Goal: Task Accomplishment & Management: Use online tool/utility

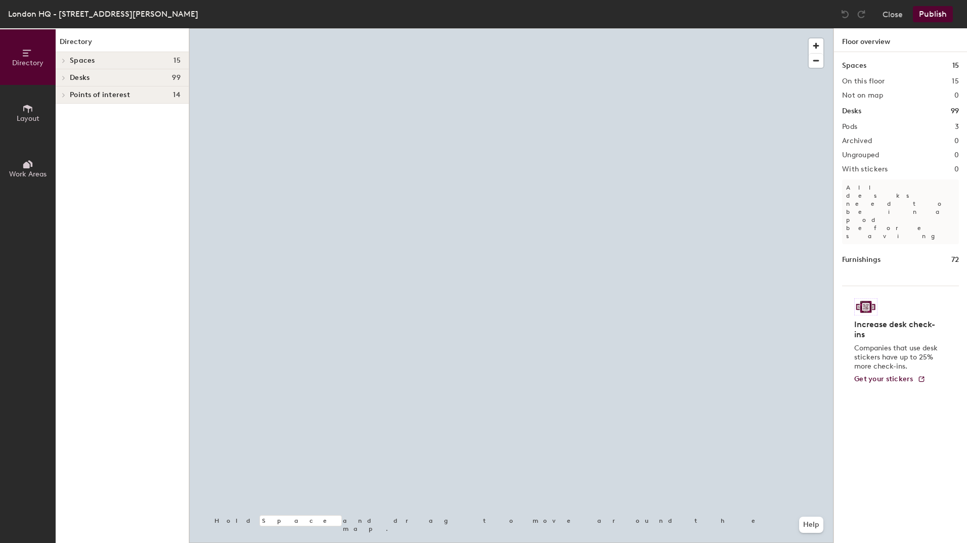
click at [59, 93] on span at bounding box center [63, 95] width 9 height 5
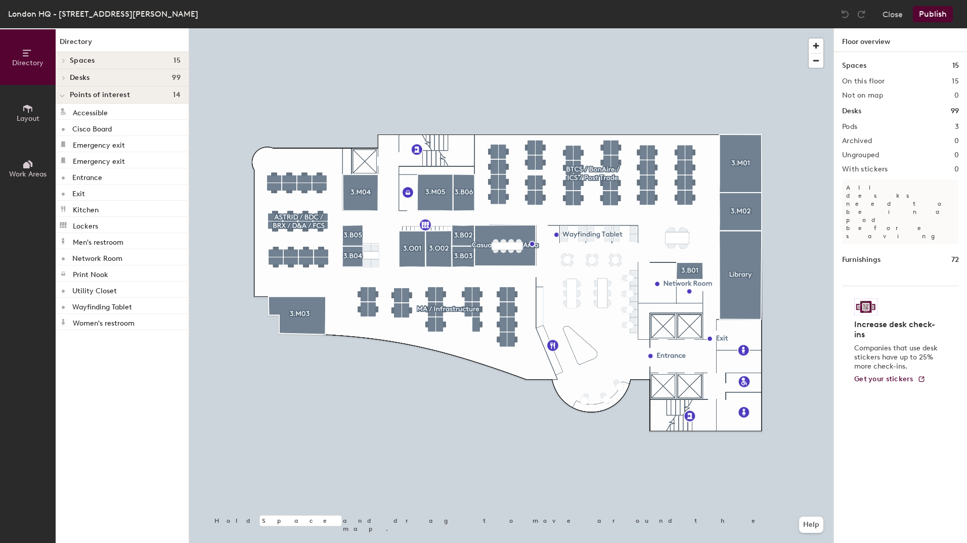
click at [62, 93] on span at bounding box center [62, 96] width 5 height 9
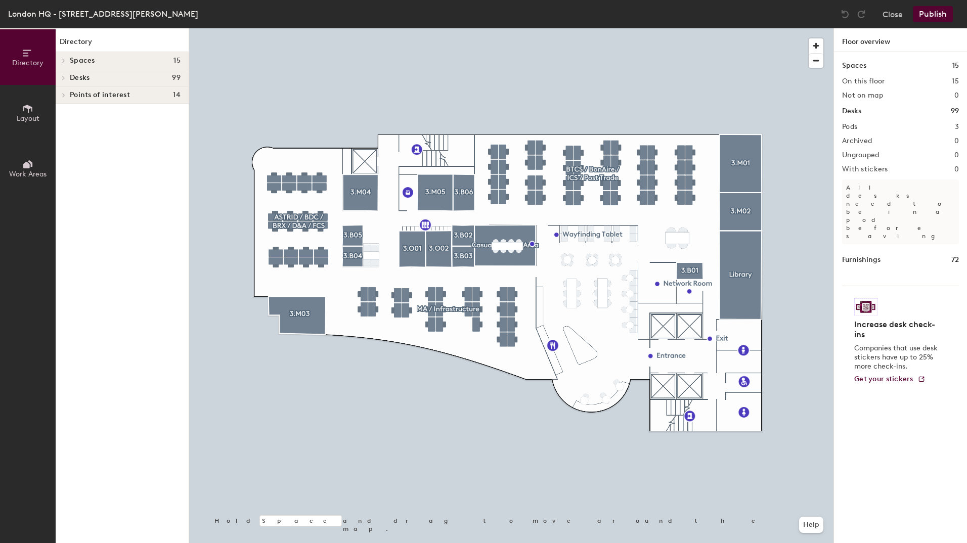
click at [64, 96] on icon at bounding box center [64, 95] width 4 height 5
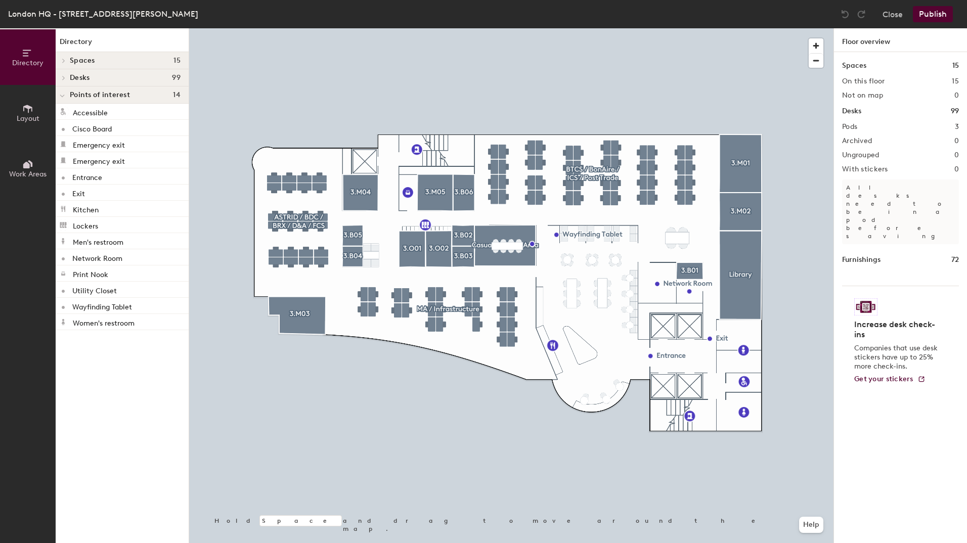
click at [20, 163] on button "Work Areas" at bounding box center [28, 169] width 56 height 56
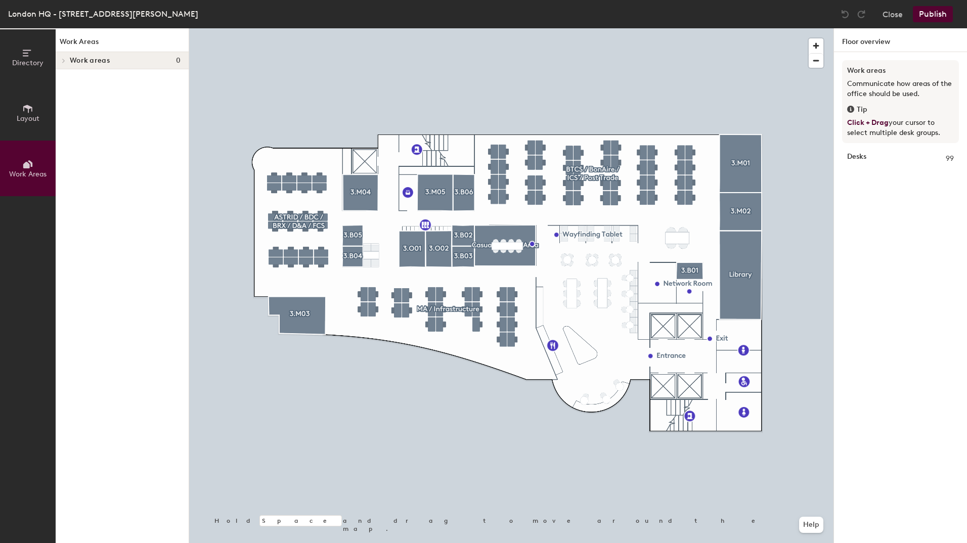
click at [21, 119] on span "Layout" at bounding box center [28, 118] width 23 height 9
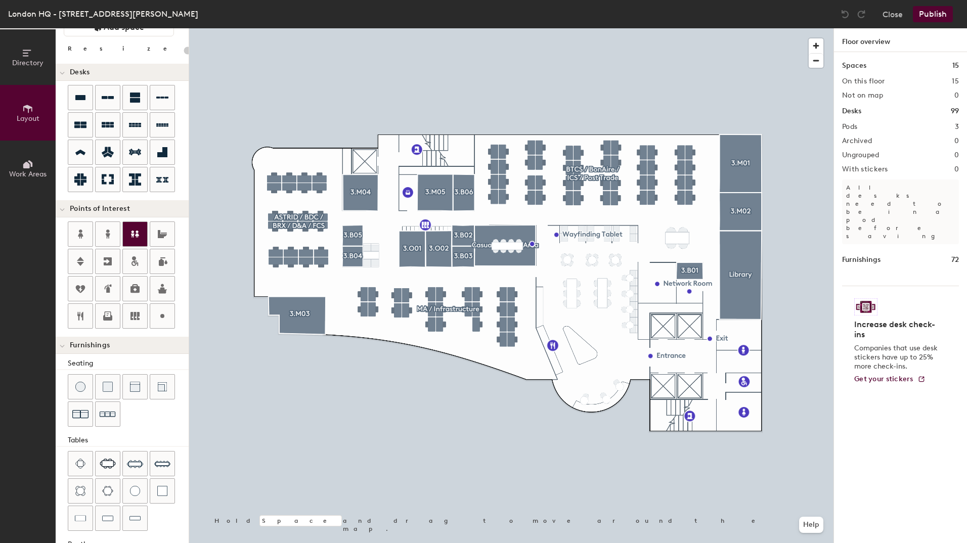
scroll to position [96, 0]
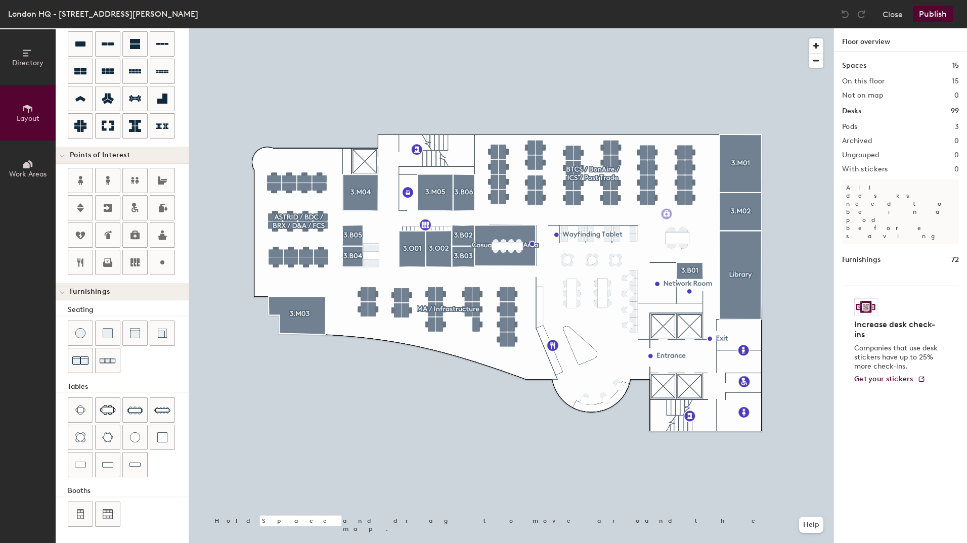
click at [667, 214] on div "Directory Layout Work Areas Layout Add space Resize Desks Points of Interest Fu…" at bounding box center [483, 285] width 967 height 515
click at [703, 236] on span "Done" at bounding box center [697, 236] width 30 height 17
click at [932, 17] on button "Publish" at bounding box center [933, 14] width 40 height 16
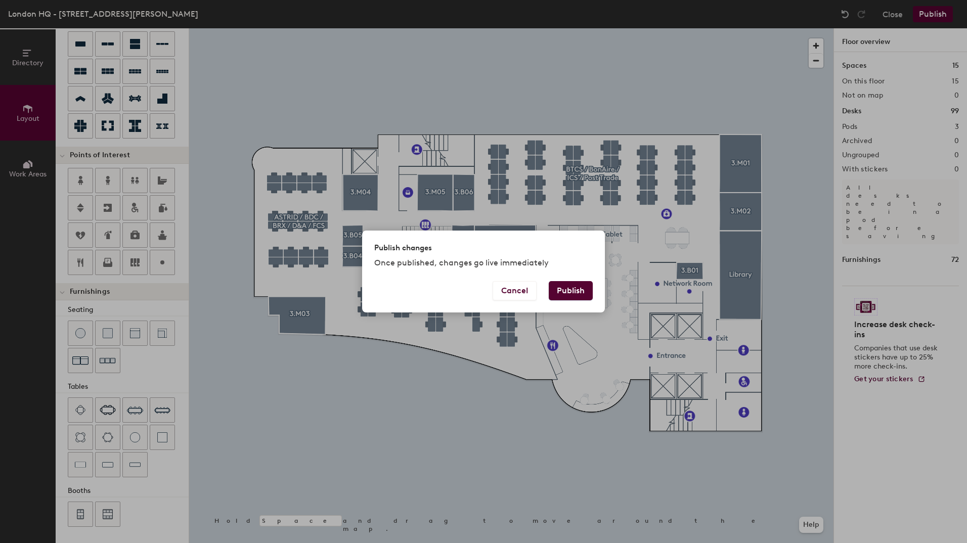
click at [575, 290] on button "Publish" at bounding box center [571, 290] width 44 height 19
type input "20"
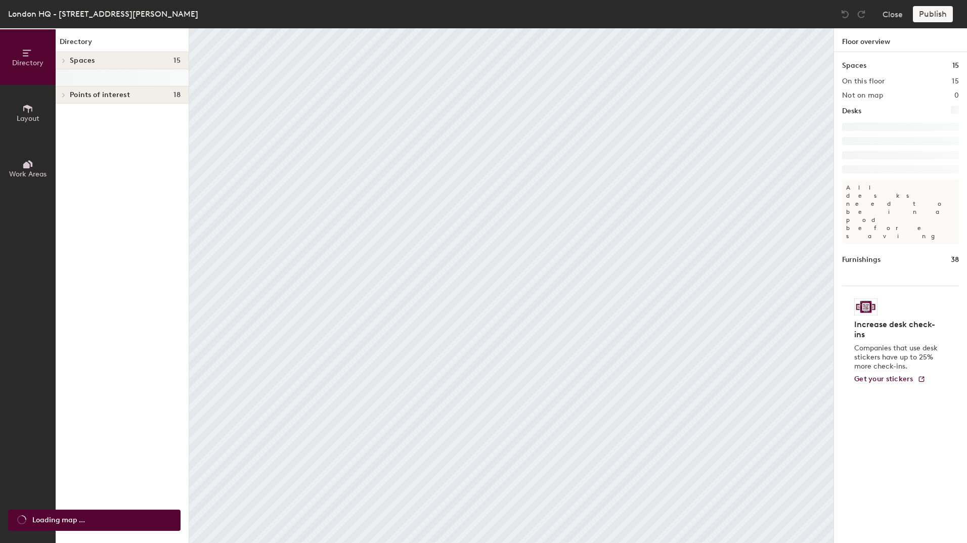
click at [26, 168] on icon at bounding box center [26, 165] width 7 height 7
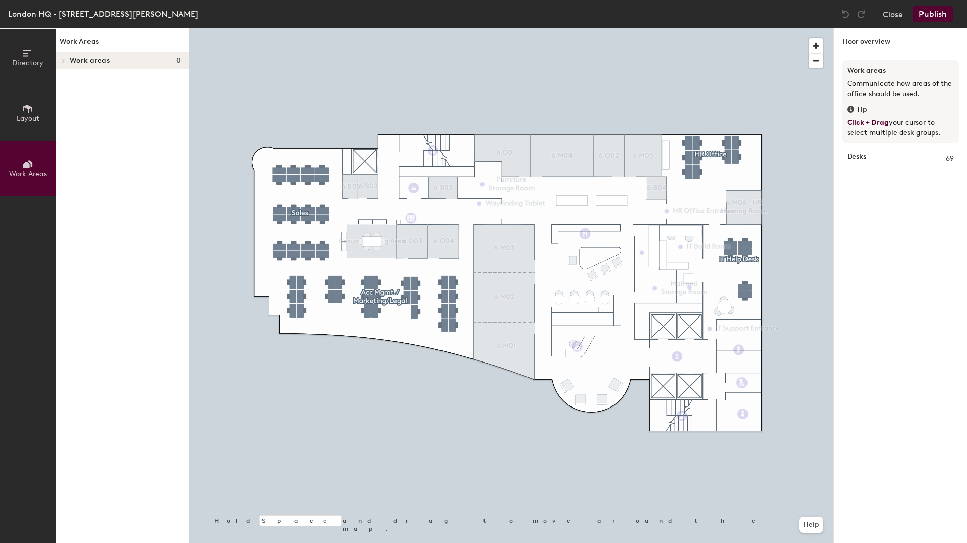
click at [22, 122] on span "Layout" at bounding box center [28, 118] width 23 height 9
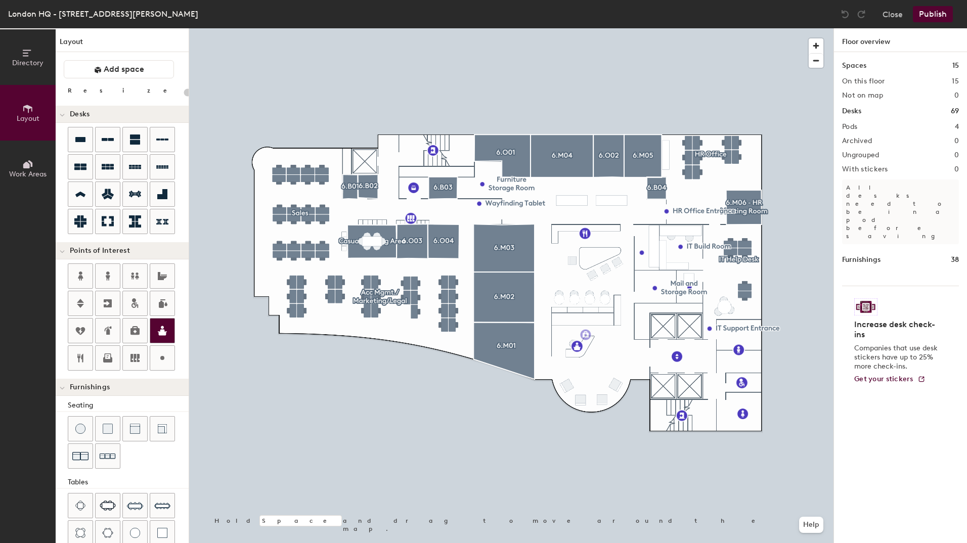
click at [586, 335] on div "Directory Layout Work Areas Layout Add space Resize Desks Points of Interest Fu…" at bounding box center [483, 285] width 967 height 515
click at [610, 356] on span "Done" at bounding box center [616, 357] width 30 height 17
click at [921, 13] on button "Publish" at bounding box center [933, 14] width 40 height 16
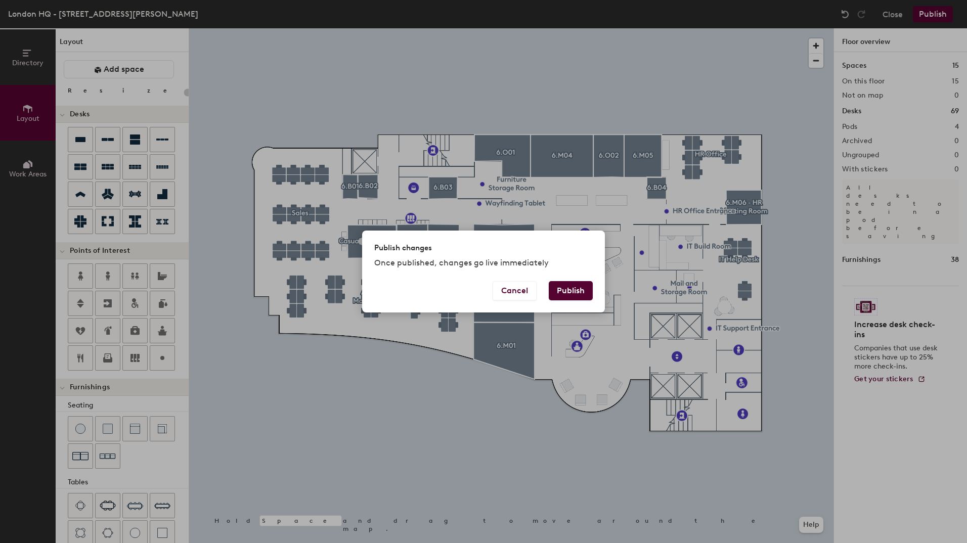
click at [570, 292] on button "Publish" at bounding box center [571, 290] width 44 height 19
type input "20"
